Goal: Navigation & Orientation: Find specific page/section

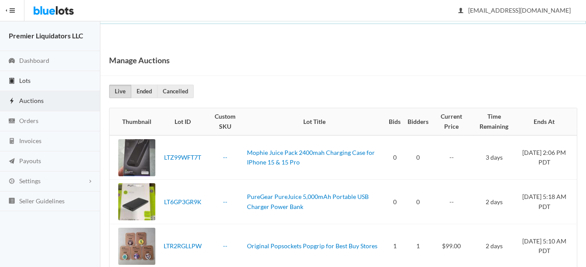
click at [18, 75] on link "Lots" at bounding box center [50, 81] width 100 height 20
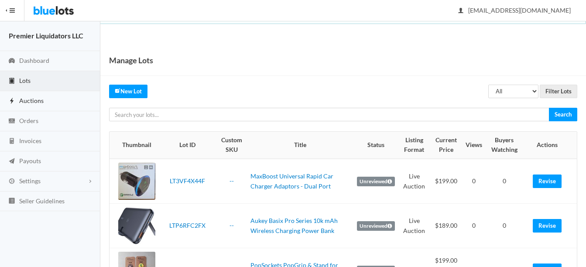
click at [30, 102] on span "Auctions" at bounding box center [31, 100] width 24 height 7
